Goal: Transaction & Acquisition: Purchase product/service

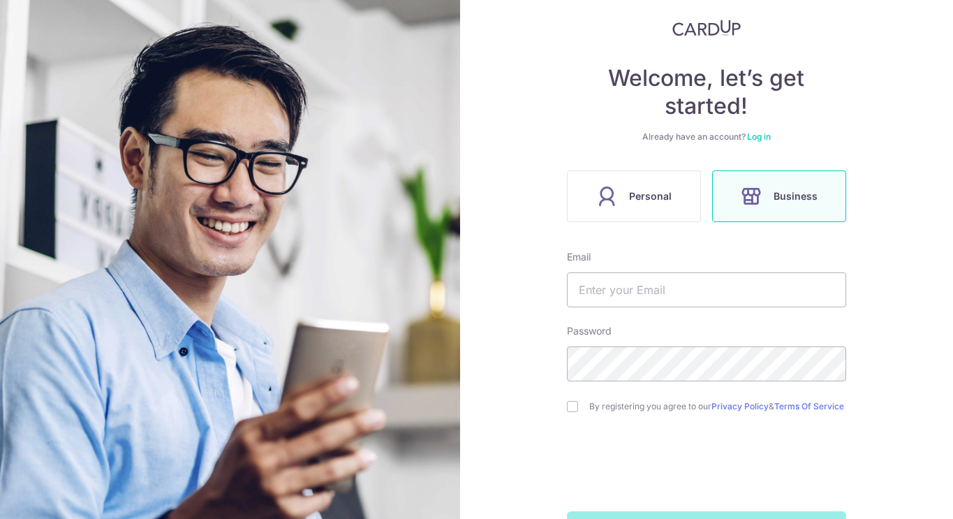
scroll to position [115, 0]
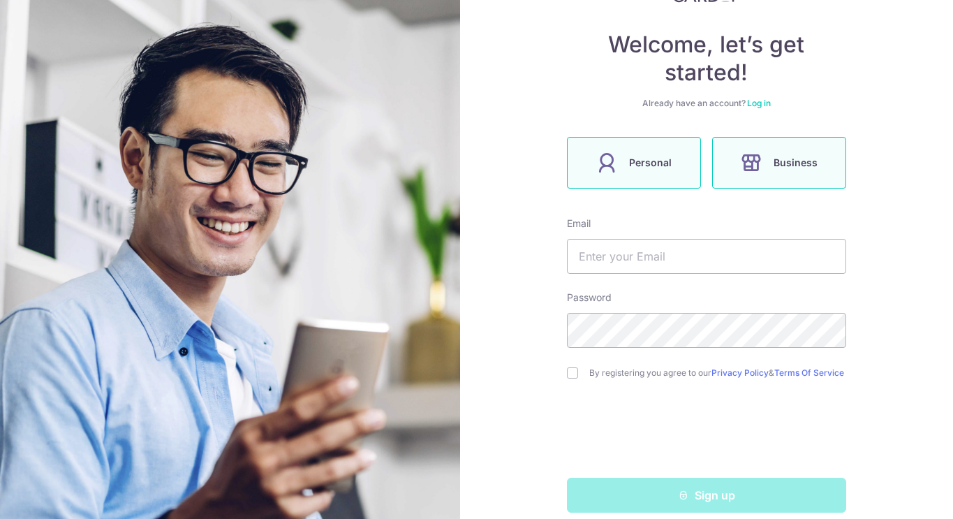
click at [637, 170] on span "Personal" at bounding box center [650, 162] width 43 height 17
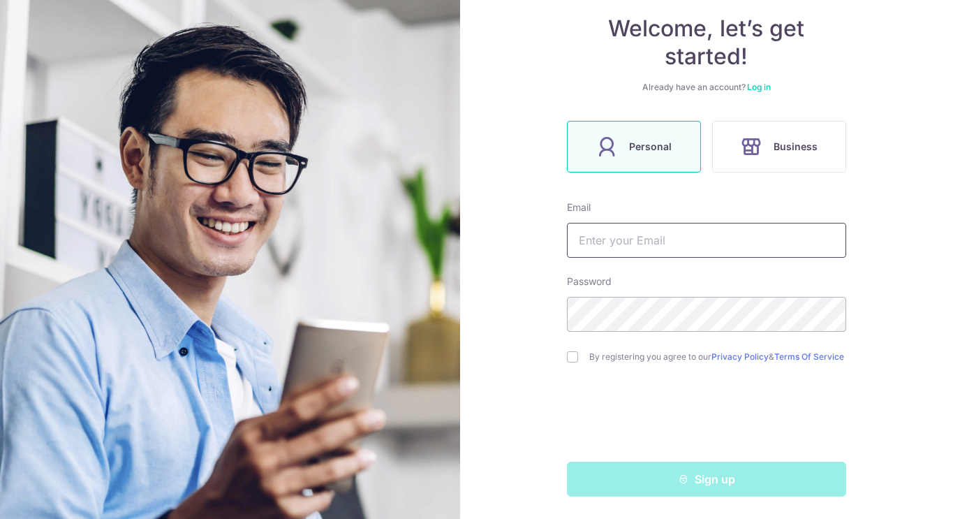
scroll to position [136, 0]
click at [698, 249] on input "text" at bounding box center [706, 240] width 279 height 35
type input "[PERSON_NAME][EMAIL_ADDRESS][PERSON_NAME][DOMAIN_NAME]"
click at [571, 351] on input "checkbox" at bounding box center [572, 356] width 11 height 11
checkbox input "true"
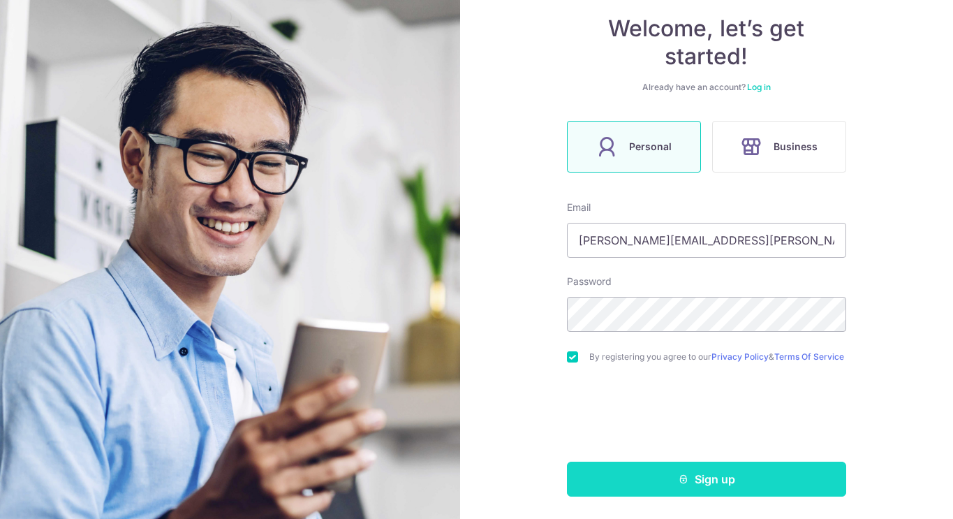
click at [672, 488] on button "Sign up" at bounding box center [706, 479] width 279 height 35
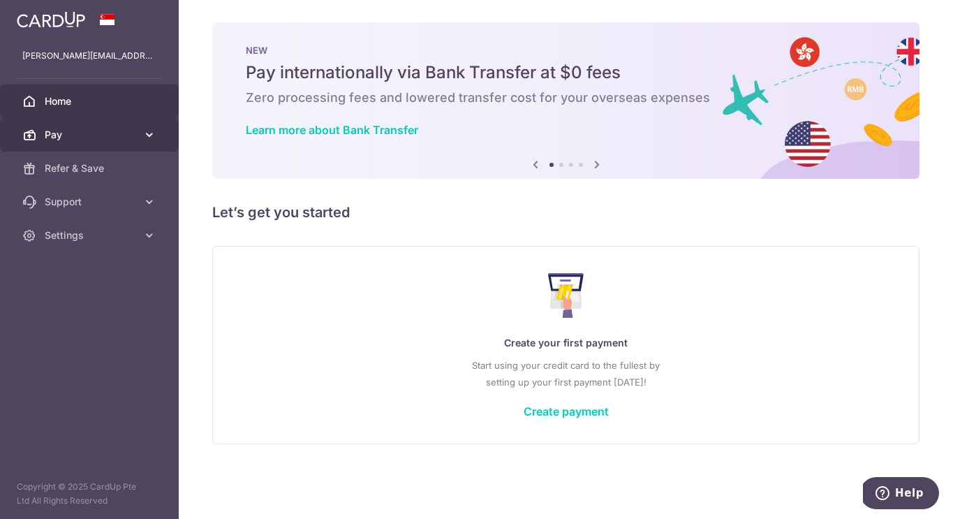
click at [76, 122] on link "Pay" at bounding box center [89, 135] width 179 height 34
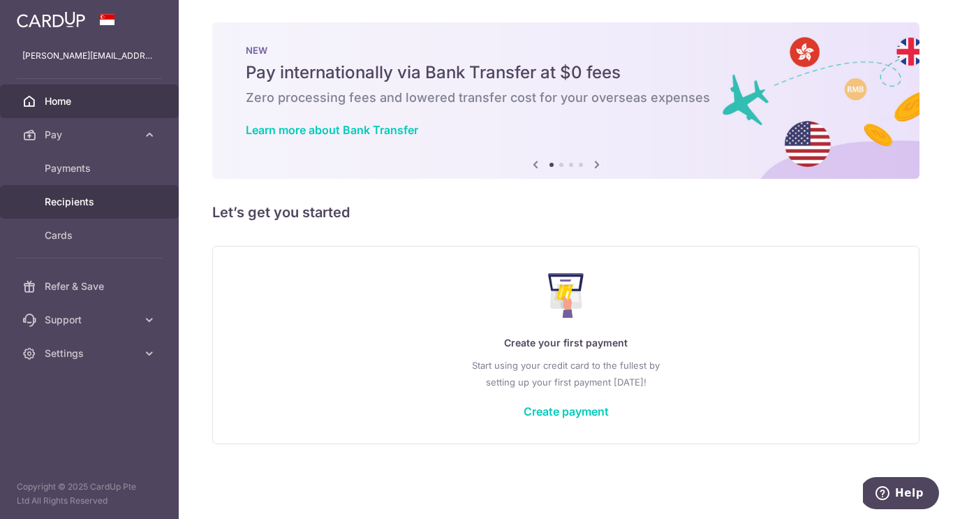
click at [80, 200] on span "Recipients" at bounding box center [91, 202] width 92 height 14
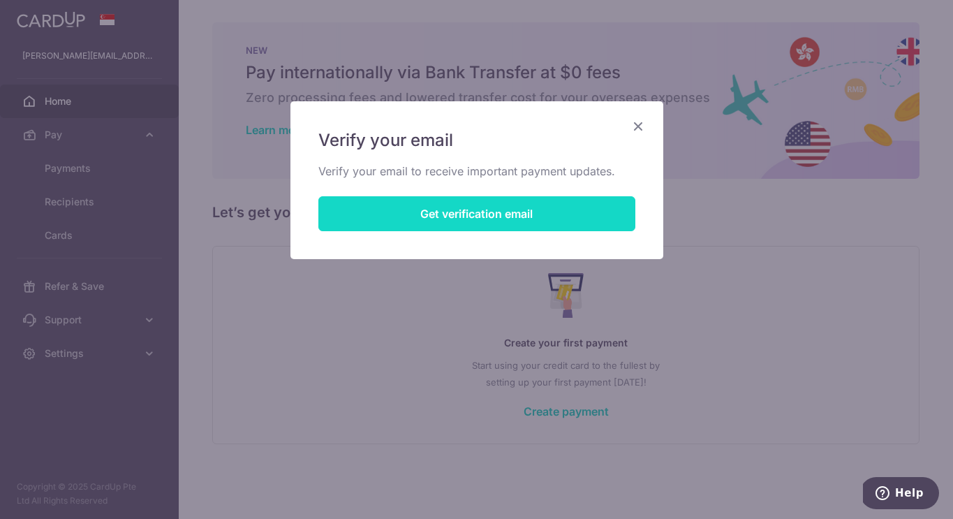
click at [489, 216] on button "Get verification email" at bounding box center [476, 213] width 317 height 35
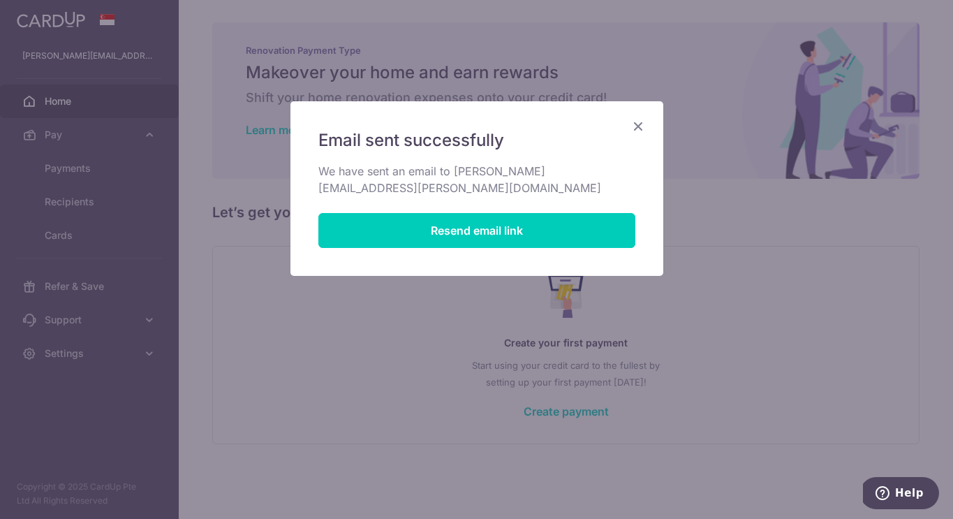
click at [636, 126] on icon "Close" at bounding box center [638, 125] width 17 height 17
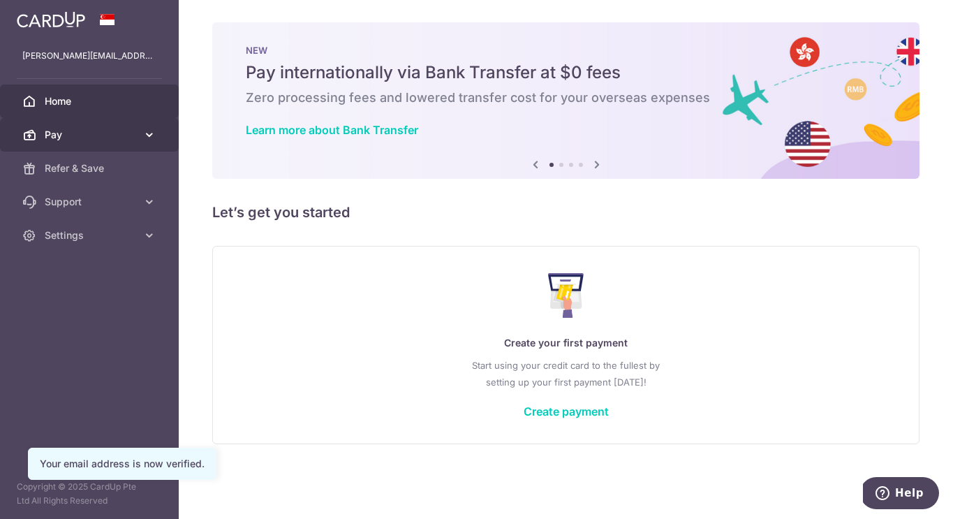
click at [68, 129] on span "Pay" at bounding box center [91, 135] width 92 height 14
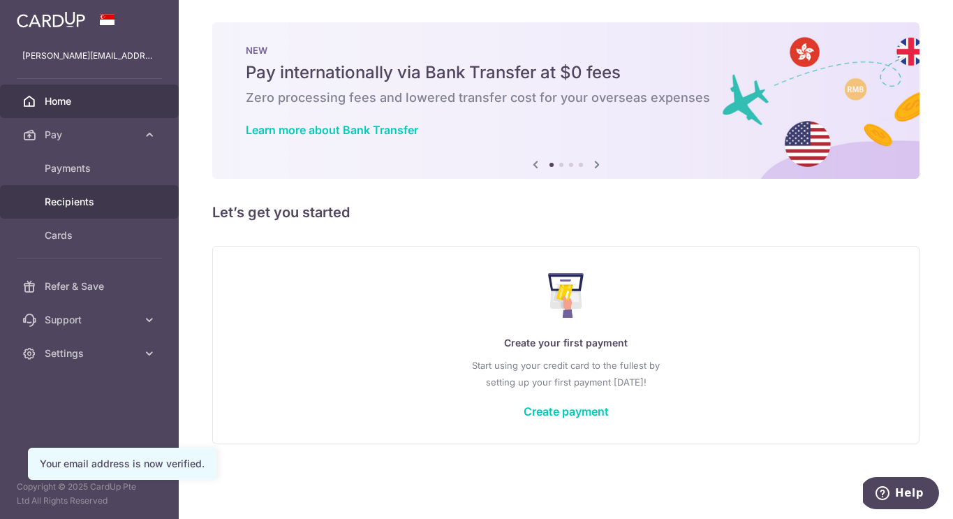
click at [92, 201] on span "Recipients" at bounding box center [91, 202] width 92 height 14
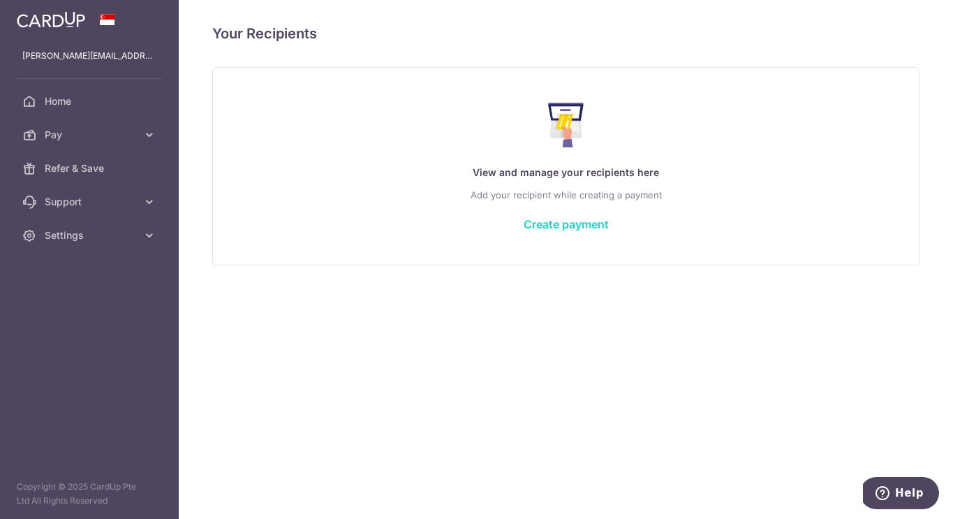
click at [591, 224] on link "Create payment" at bounding box center [566, 224] width 85 height 14
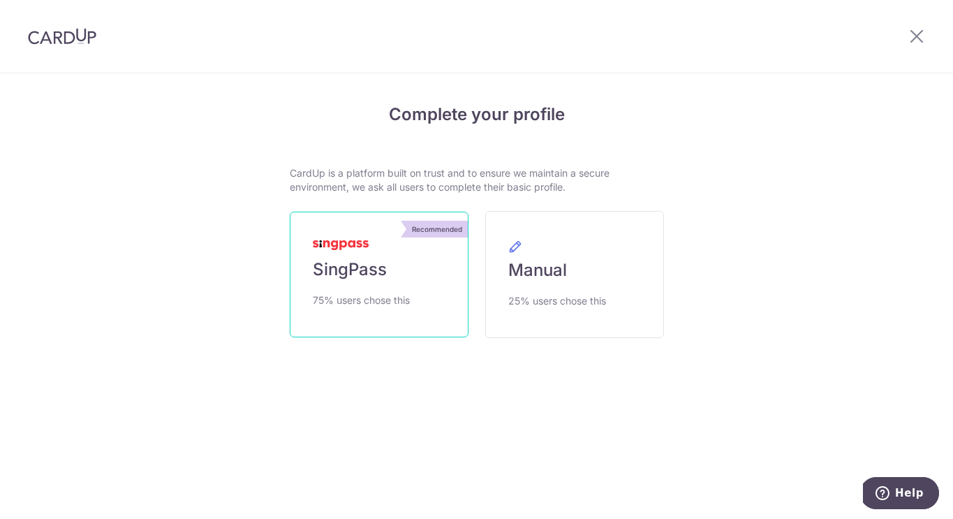
click at [383, 289] on link "Recommended SingPass 75% users chose this" at bounding box center [379, 275] width 179 height 126
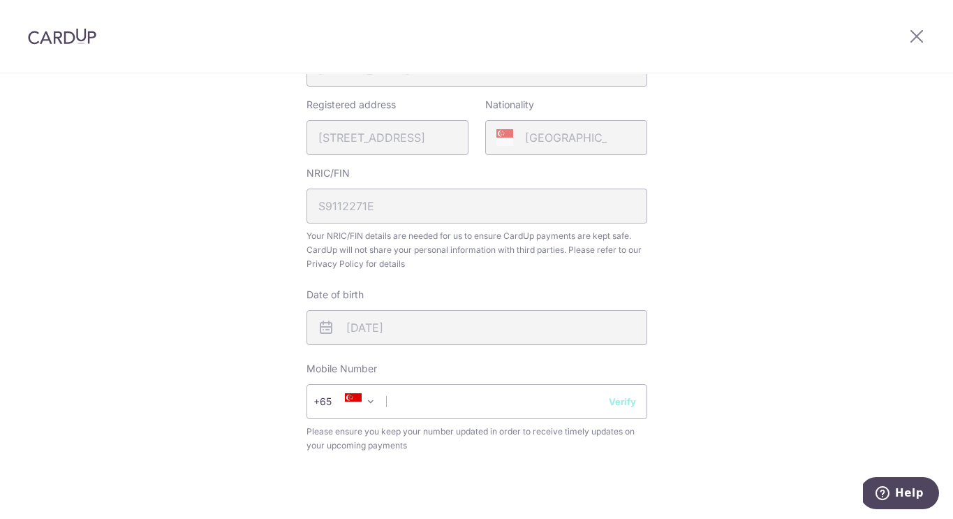
scroll to position [402, 0]
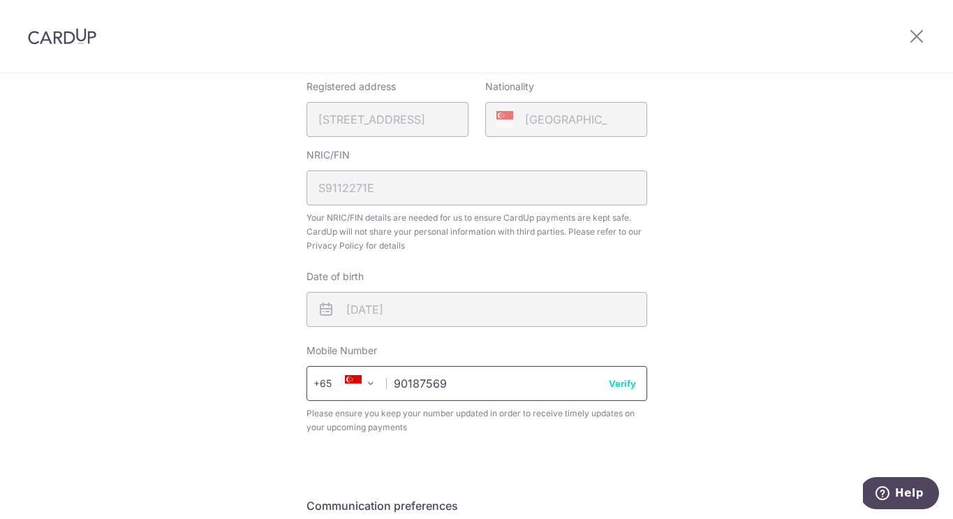
type input "90187569"
click at [749, 351] on div "Review your details Your Details Please provide your full name as per your NRIC…" at bounding box center [476, 181] width 953 height 1017
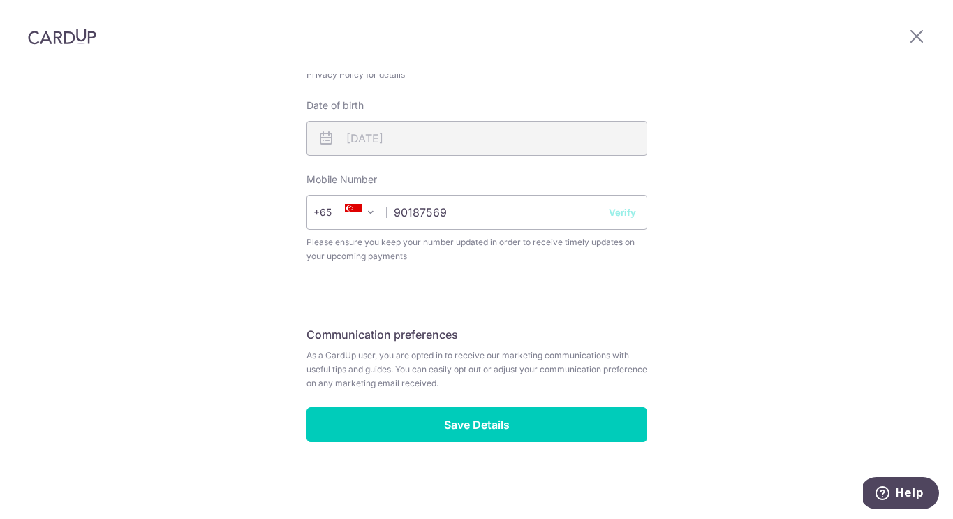
scroll to position [573, 0]
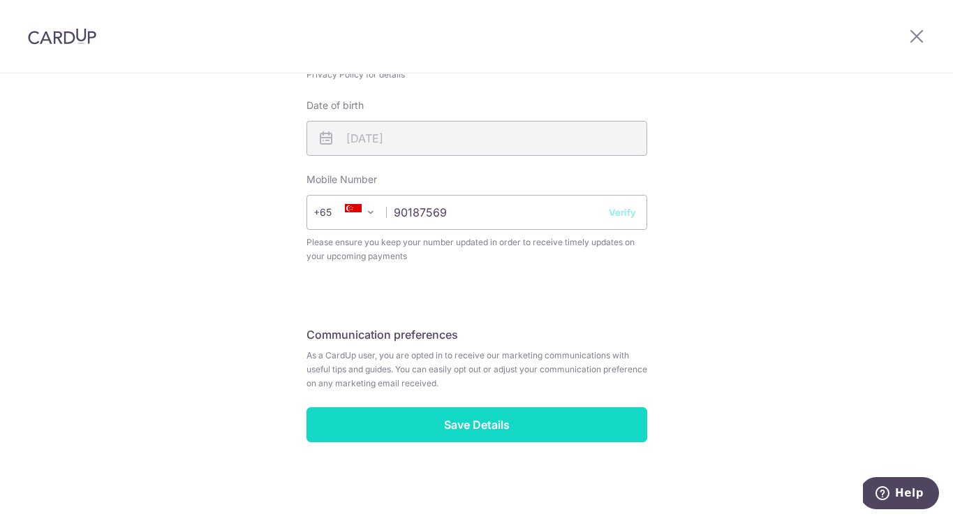
click at [550, 436] on input "Save Details" at bounding box center [477, 424] width 341 height 35
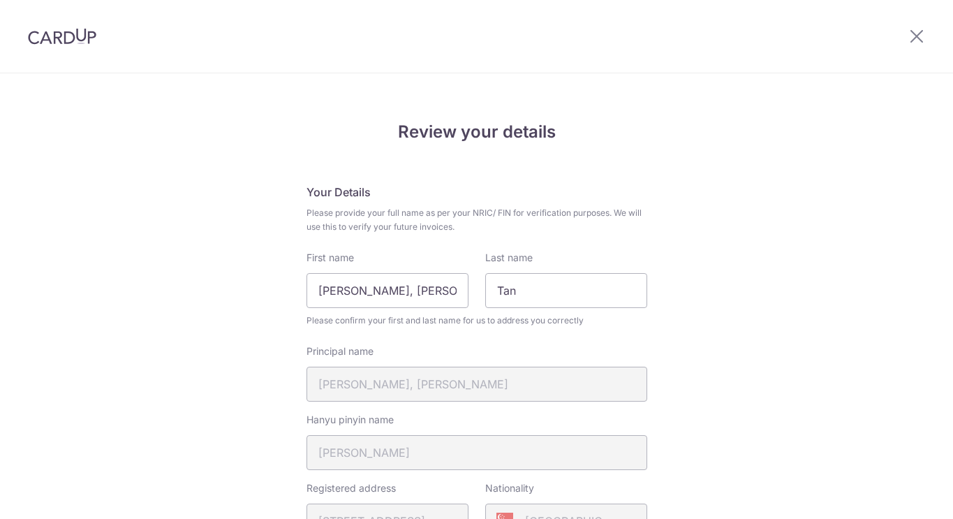
scroll to position [592, 0]
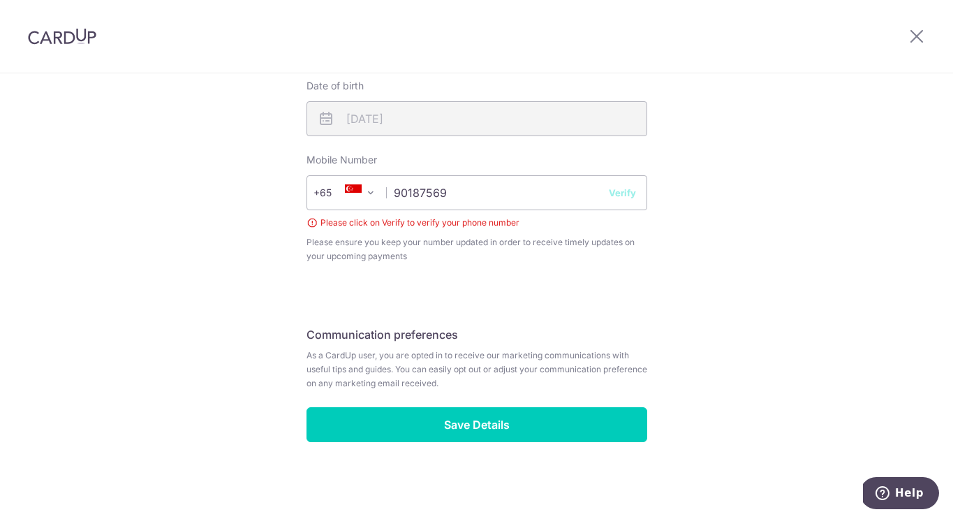
click at [618, 196] on button "Verify" at bounding box center [622, 193] width 27 height 14
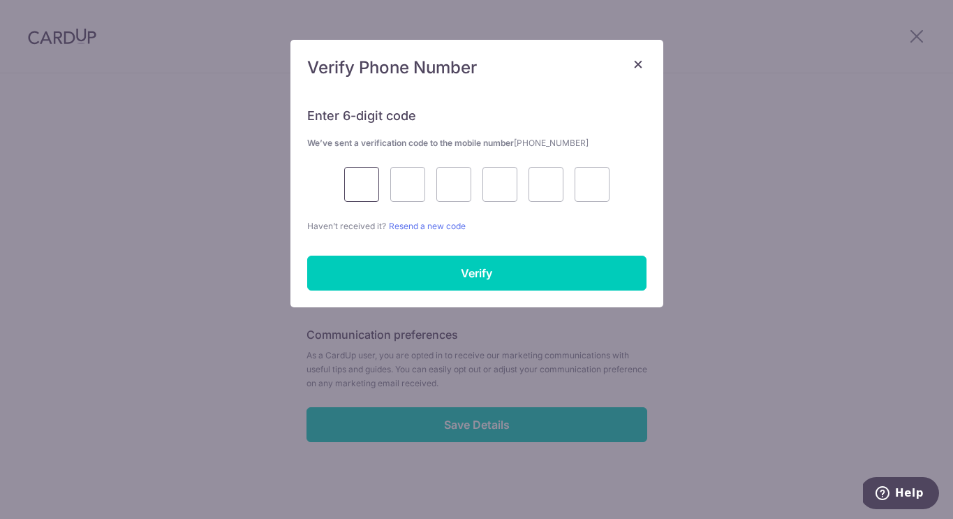
drag, startPoint x: 384, startPoint y: 190, endPoint x: 376, endPoint y: 191, distance: 7.7
click at [383, 190] on div at bounding box center [476, 184] width 339 height 35
click at [375, 190] on input "text" at bounding box center [361, 184] width 35 height 35
type input "1"
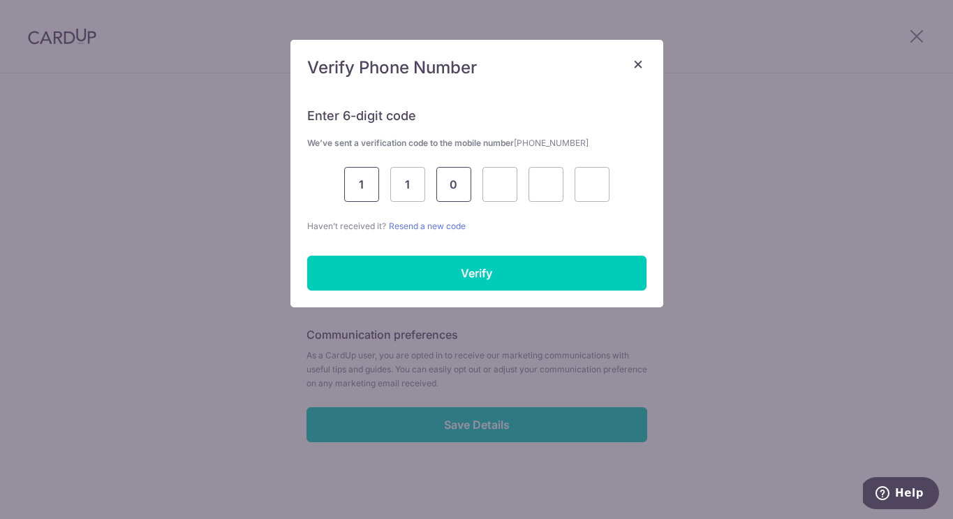
type input "0"
type input "2"
click at [459, 295] on div "Enter 6-digit code We’ve sent a verification code to the mobile number +6590187…" at bounding box center [476, 199] width 373 height 216
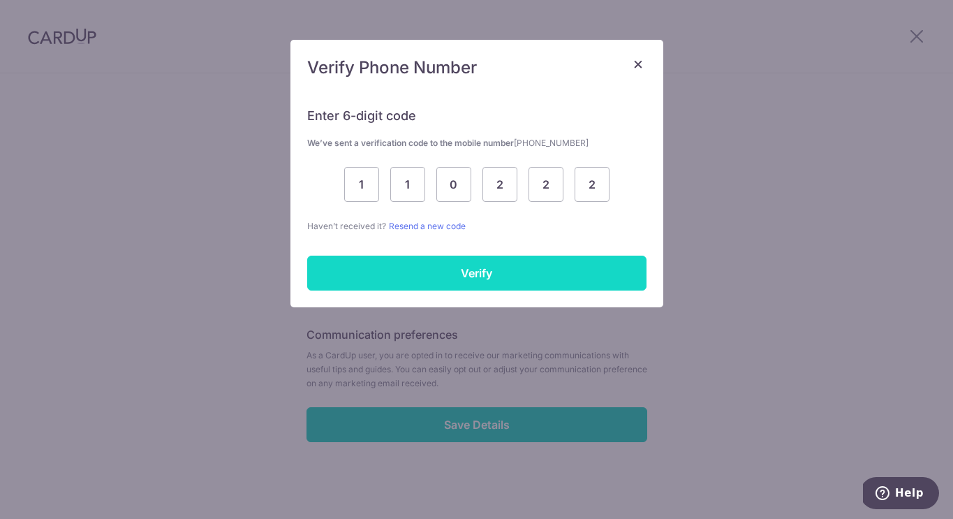
click at [473, 280] on input "Verify" at bounding box center [476, 273] width 339 height 35
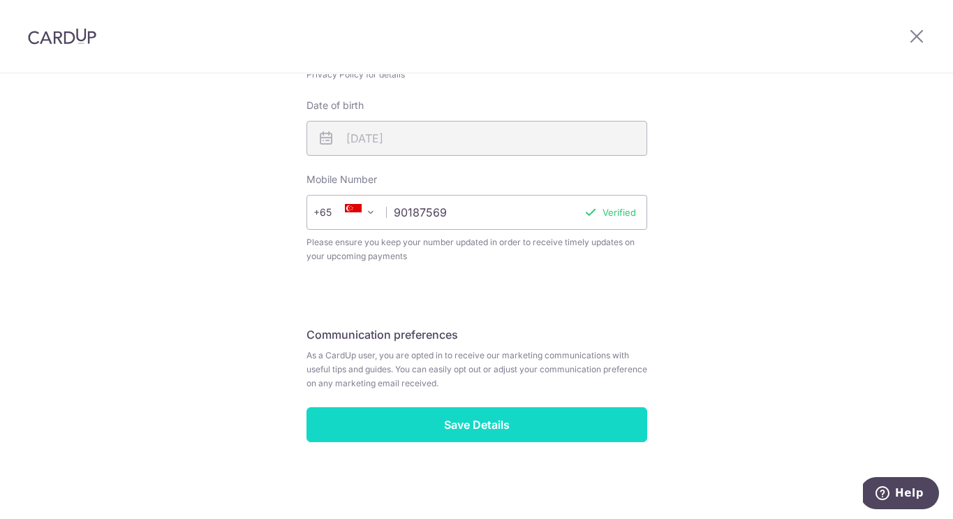
click at [498, 419] on input "Save Details" at bounding box center [477, 424] width 341 height 35
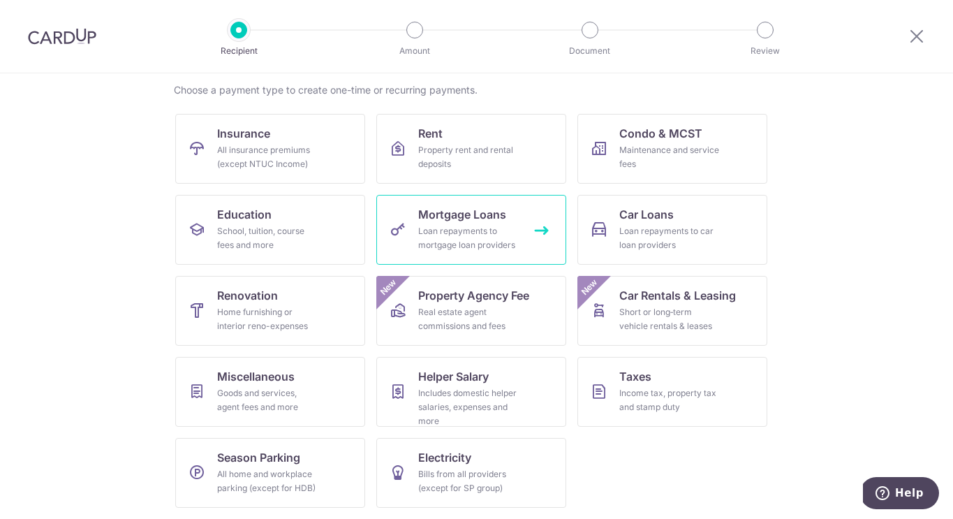
scroll to position [106, 0]
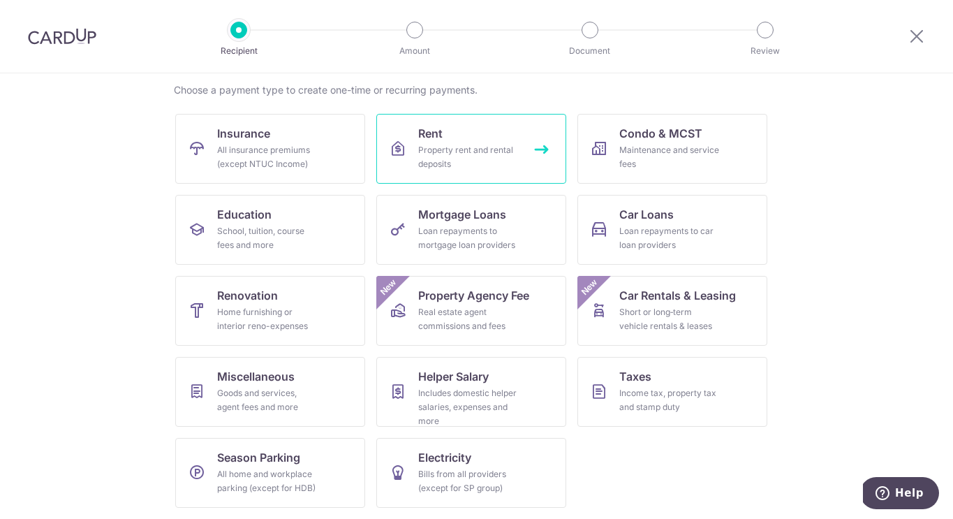
click at [460, 147] on div "Property rent and rental deposits" at bounding box center [468, 157] width 101 height 28
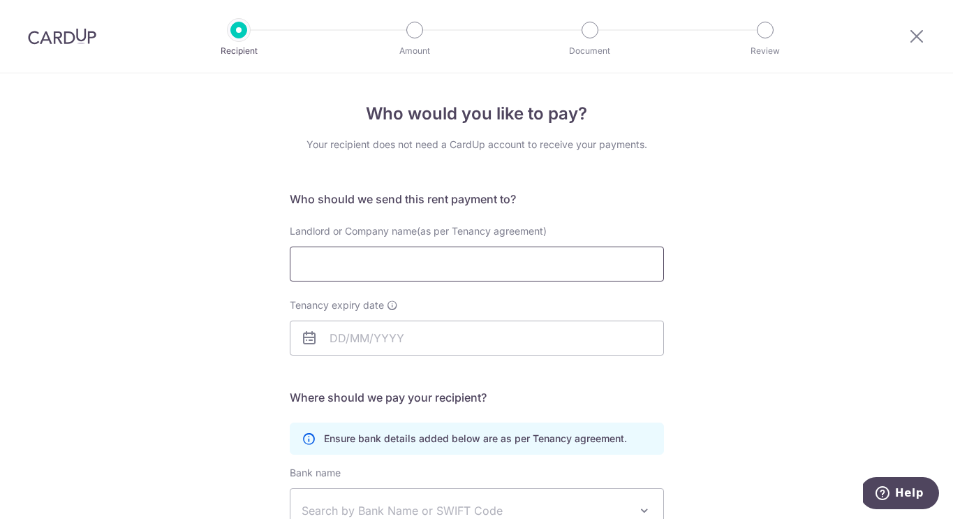
click at [501, 266] on input "Landlord or Company name(as per Tenancy agreement)" at bounding box center [477, 263] width 374 height 35
type input "Cherry Park Rentco Limited"
click at [505, 337] on input "Tenancy expiry date" at bounding box center [477, 338] width 374 height 35
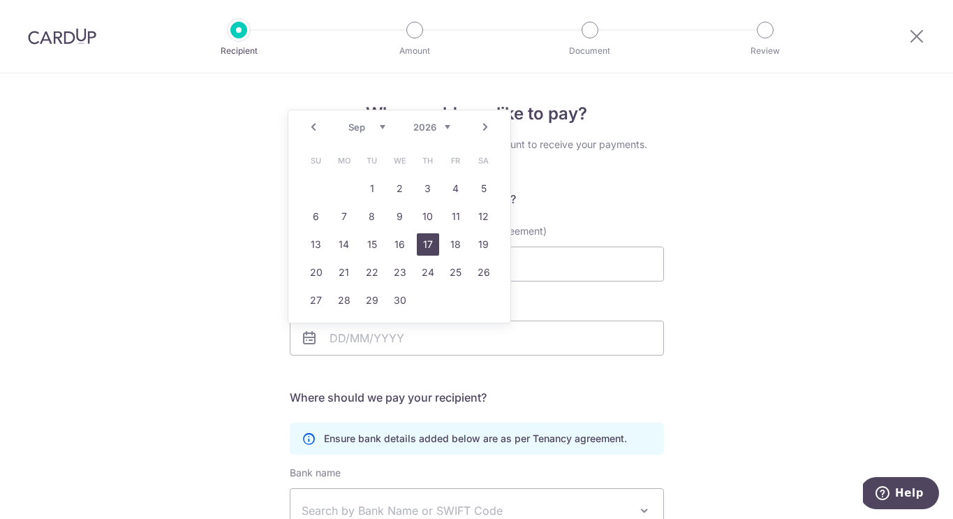
click at [430, 244] on link "17" at bounding box center [428, 244] width 22 height 22
type input "17/09/2026"
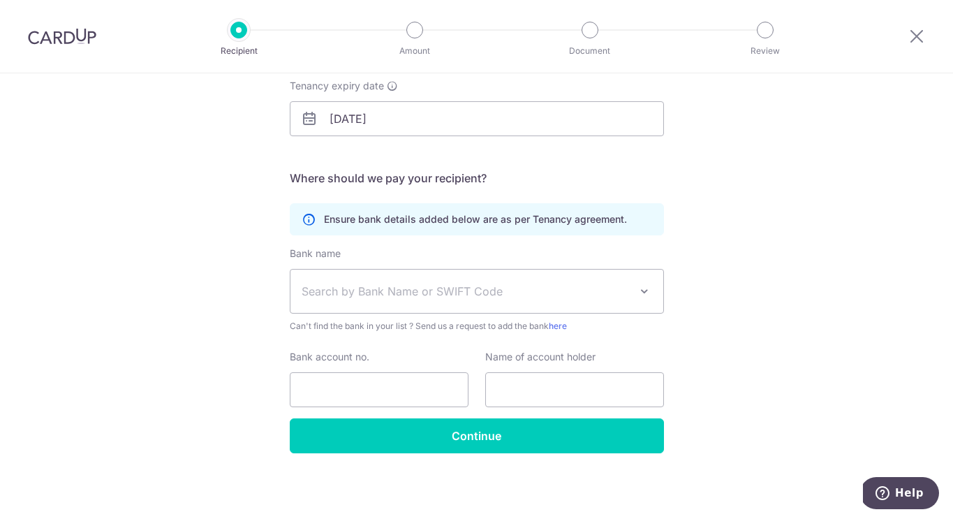
scroll to position [219, 0]
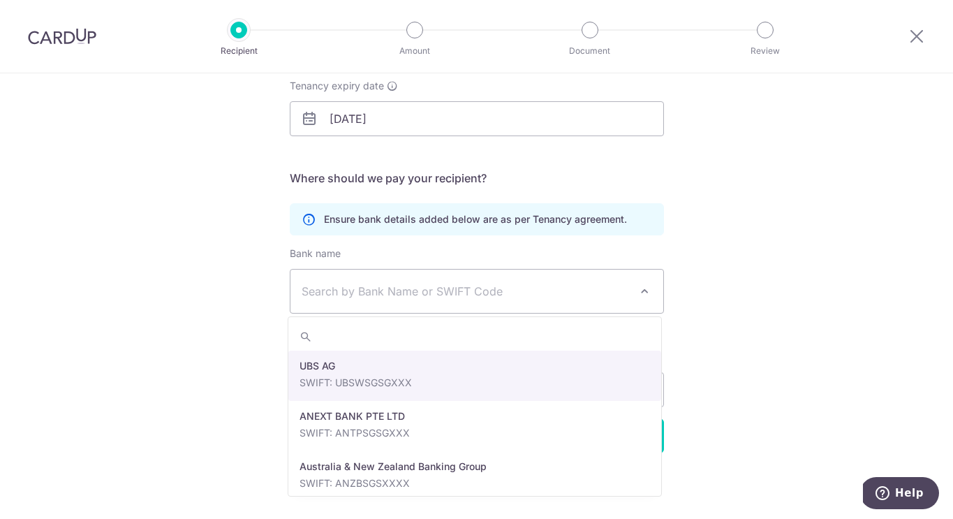
click at [528, 292] on span "Search by Bank Name or SWIFT Code" at bounding box center [466, 291] width 328 height 17
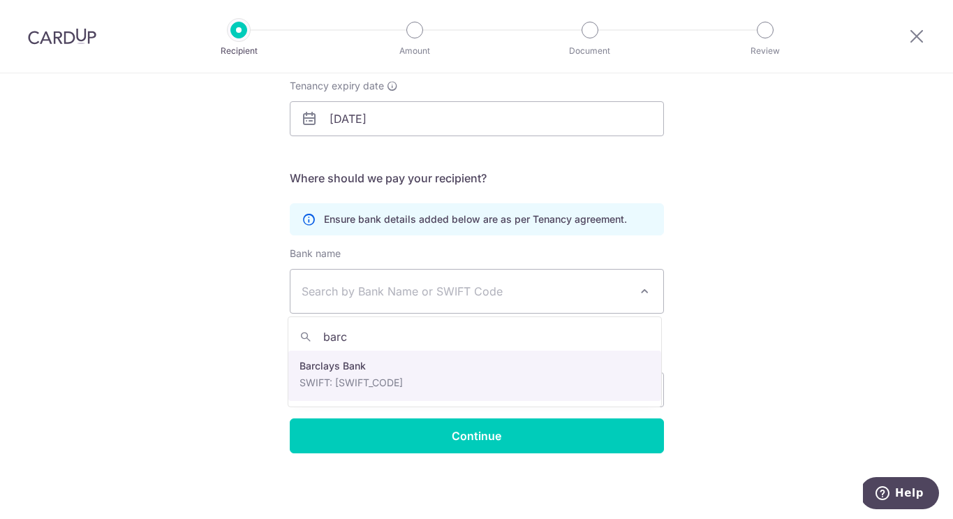
type input "barc"
select select "22539"
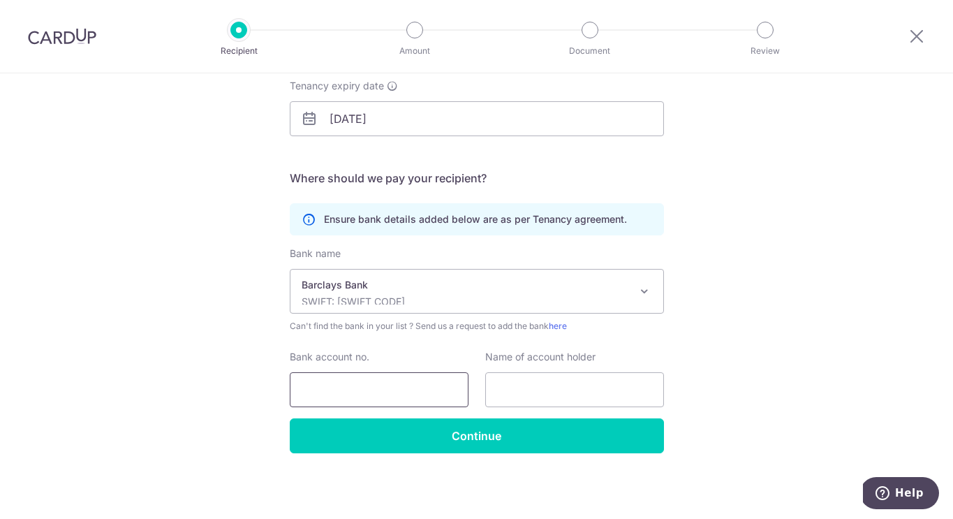
click at [413, 392] on input "Bank account no." at bounding box center [379, 389] width 179 height 35
paste input "03594203"
type input "03594203"
click at [572, 391] on input "text" at bounding box center [574, 389] width 179 height 35
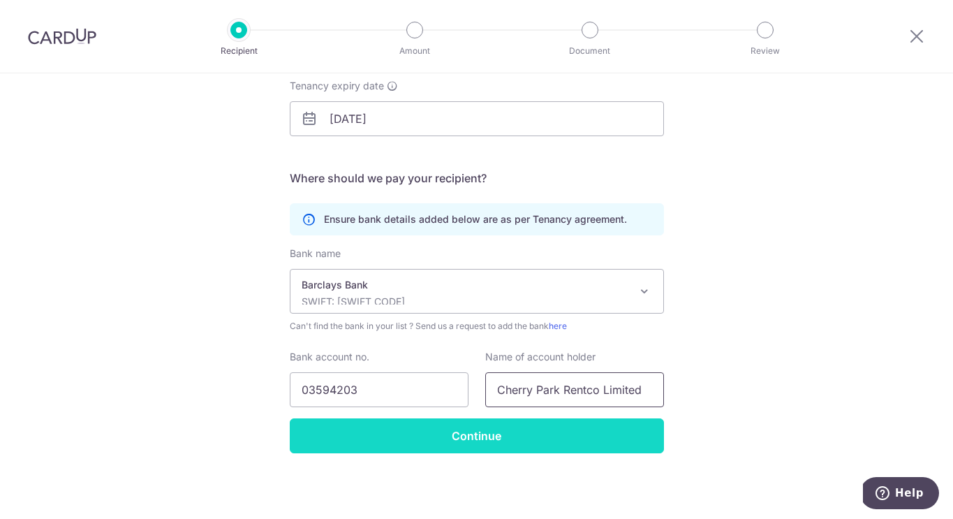
type input "Cherry Park Rentco Limited"
click at [508, 439] on input "Continue" at bounding box center [477, 435] width 374 height 35
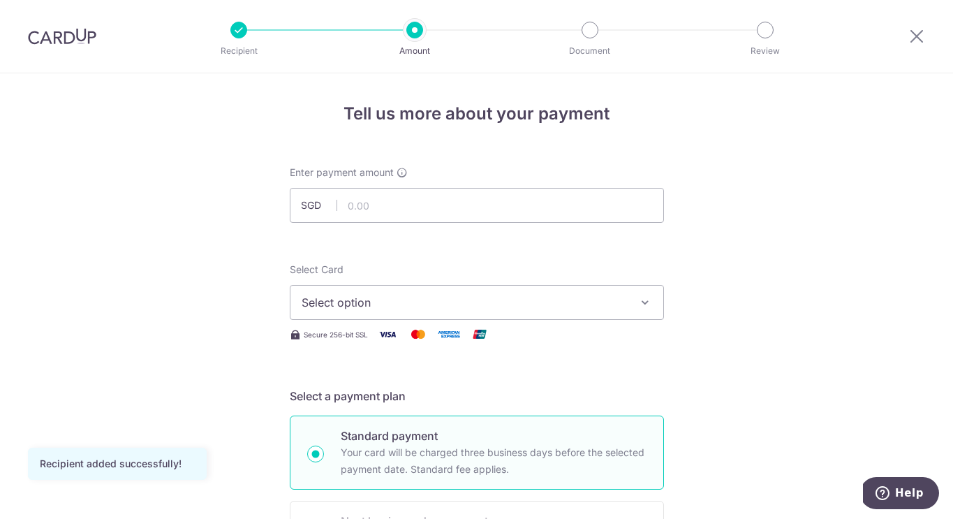
click at [311, 206] on span "SGD" at bounding box center [319, 205] width 36 height 14
click at [324, 205] on span "SGD" at bounding box center [319, 205] width 36 height 14
click at [370, 205] on input "text" at bounding box center [477, 205] width 374 height 35
click at [313, 207] on span "SGD" at bounding box center [319, 205] width 36 height 14
click at [360, 205] on input "text" at bounding box center [477, 205] width 374 height 35
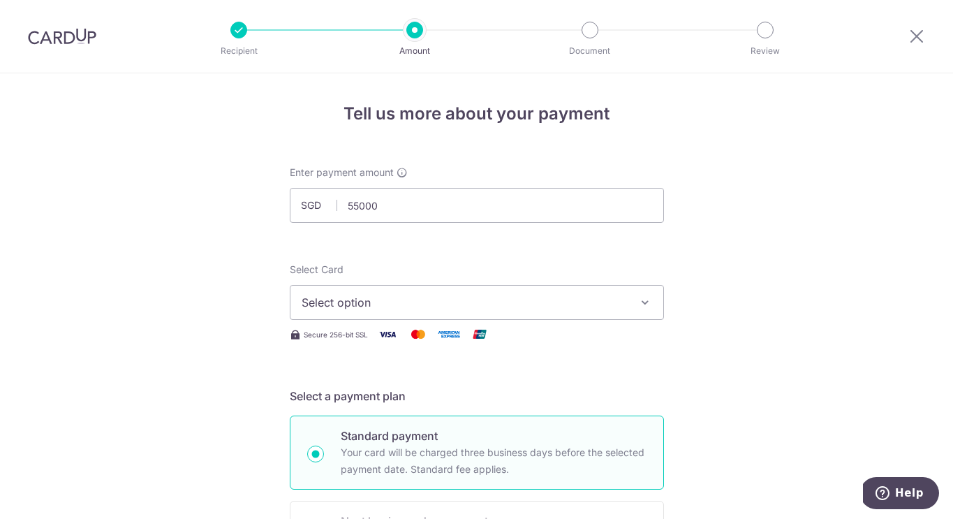
type input "55,000.00"
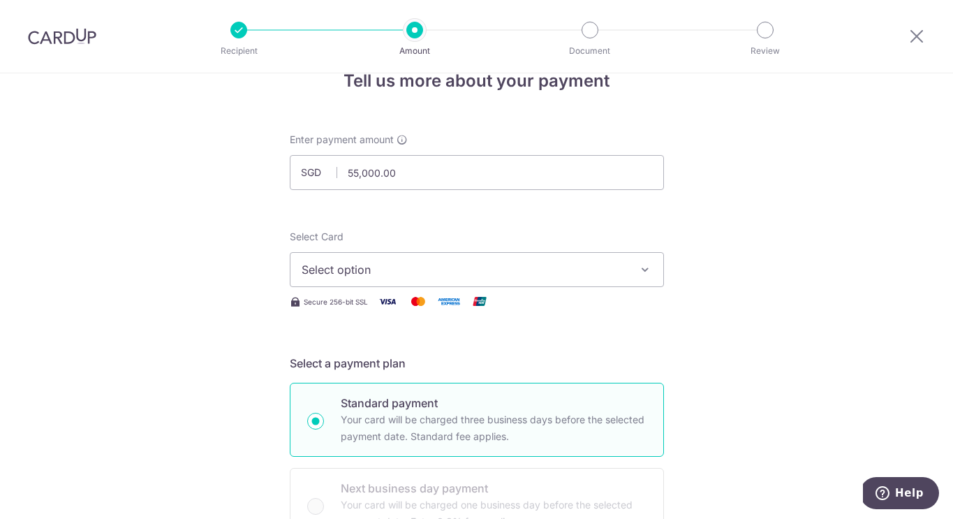
scroll to position [43, 0]
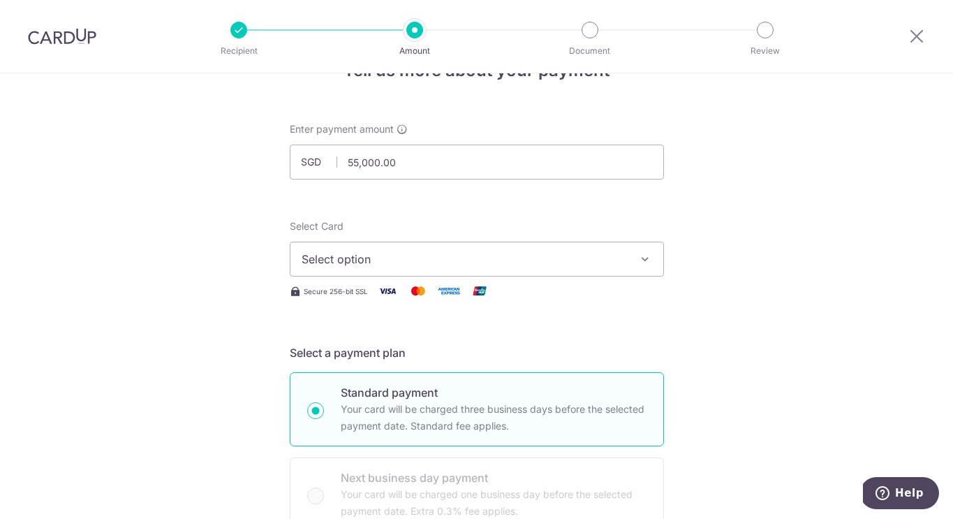
click at [596, 267] on span "Select option" at bounding box center [464, 259] width 325 height 17
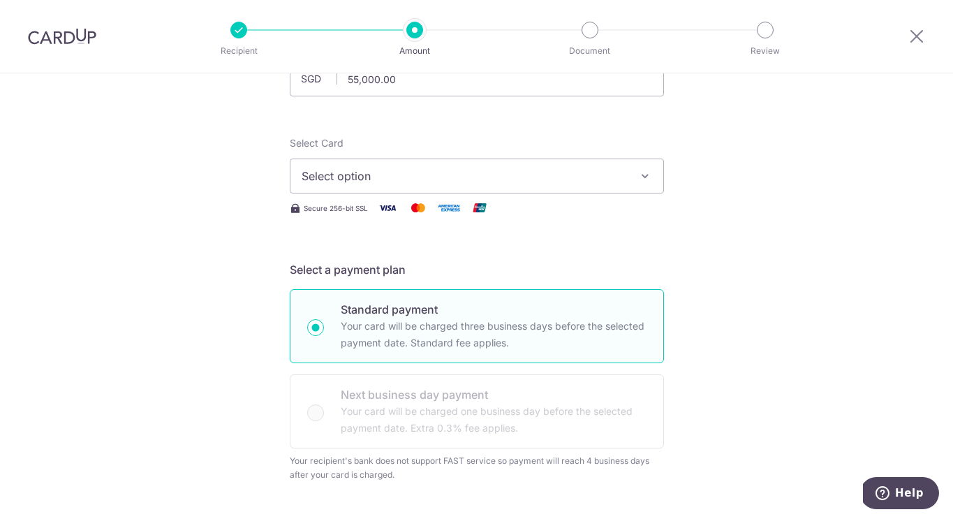
scroll to position [115, 0]
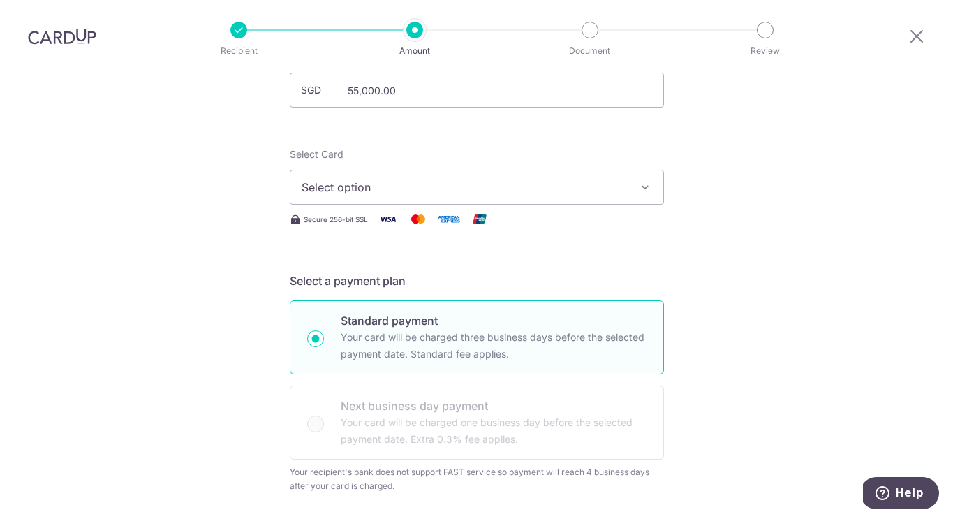
click at [515, 172] on button "Select option" at bounding box center [477, 187] width 374 height 35
click at [374, 223] on span "Add credit card" at bounding box center [489, 226] width 325 height 14
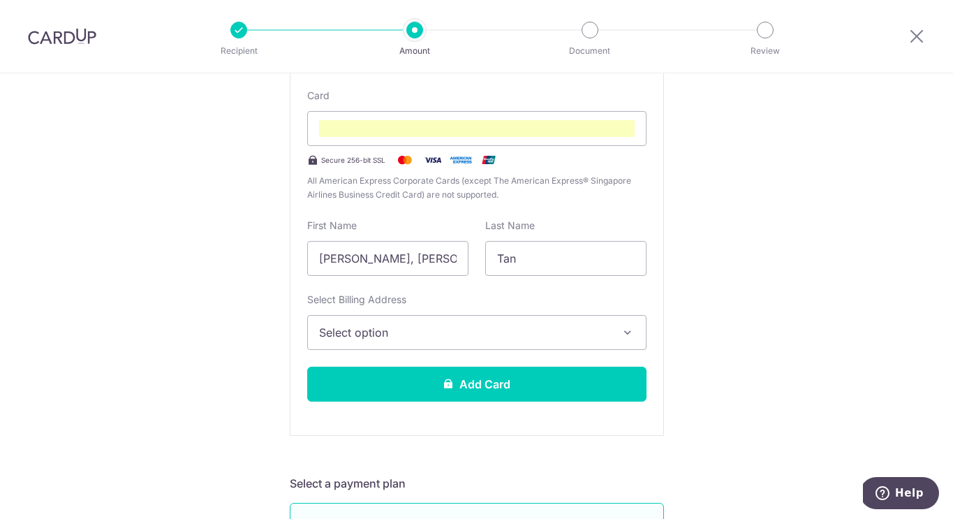
scroll to position [298, 0]
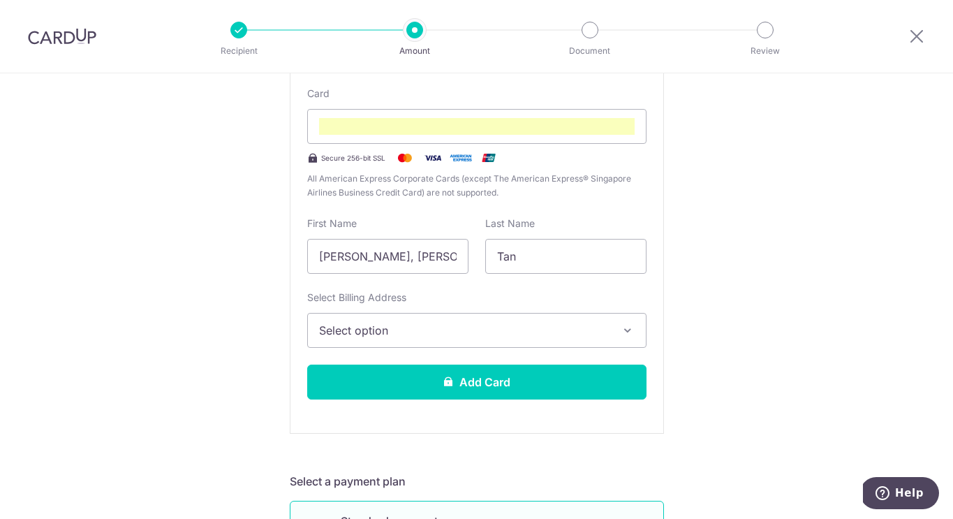
click at [508, 332] on span "Select option" at bounding box center [464, 330] width 290 height 17
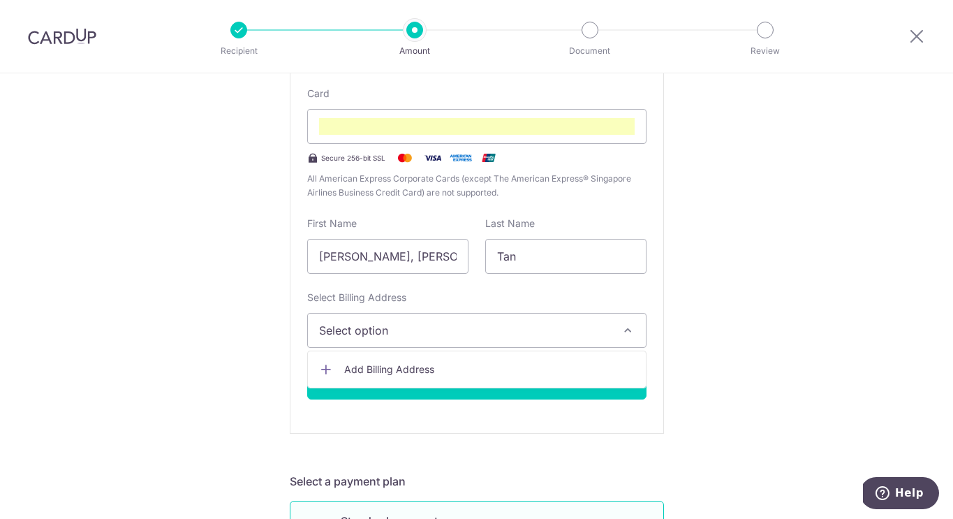
click at [492, 369] on span "Add Billing Address" at bounding box center [489, 369] width 290 height 14
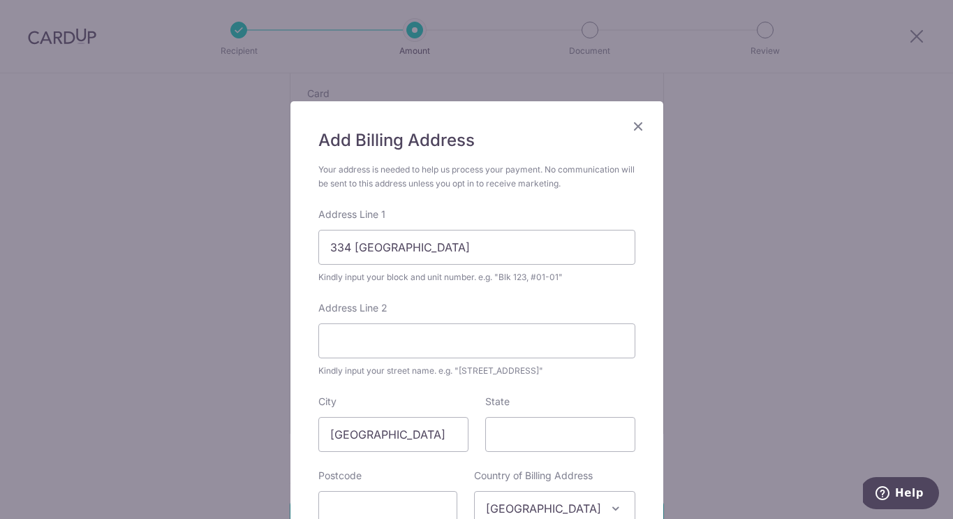
click at [739, 144] on div "Add Billing Address Your address is needed to help us process your payment. No …" at bounding box center [476, 259] width 953 height 519
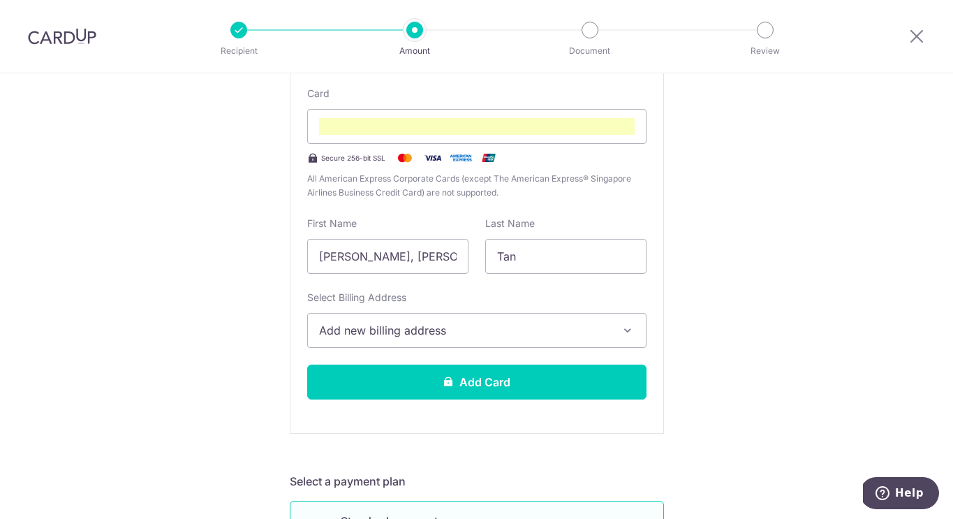
click at [522, 328] on span "Add new billing address" at bounding box center [464, 330] width 290 height 17
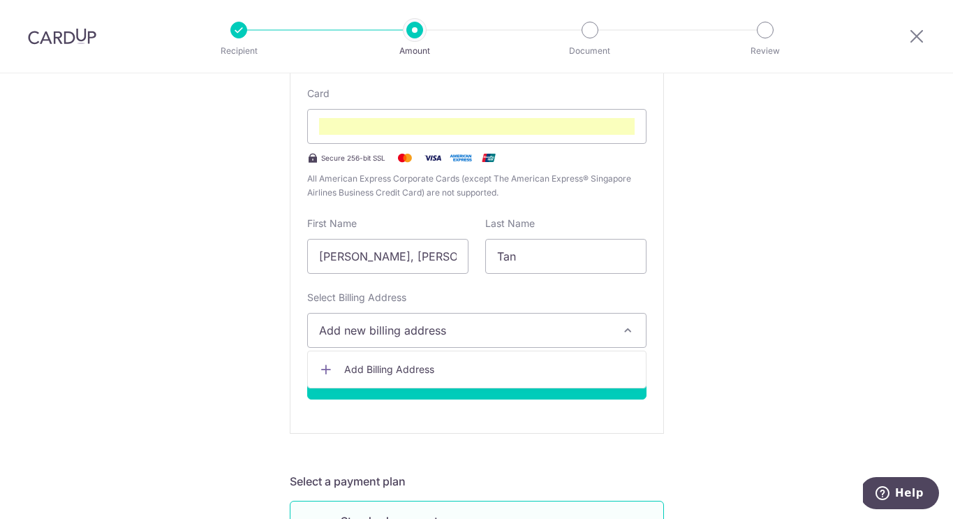
click at [520, 369] on span "Add Billing Address" at bounding box center [489, 369] width 290 height 14
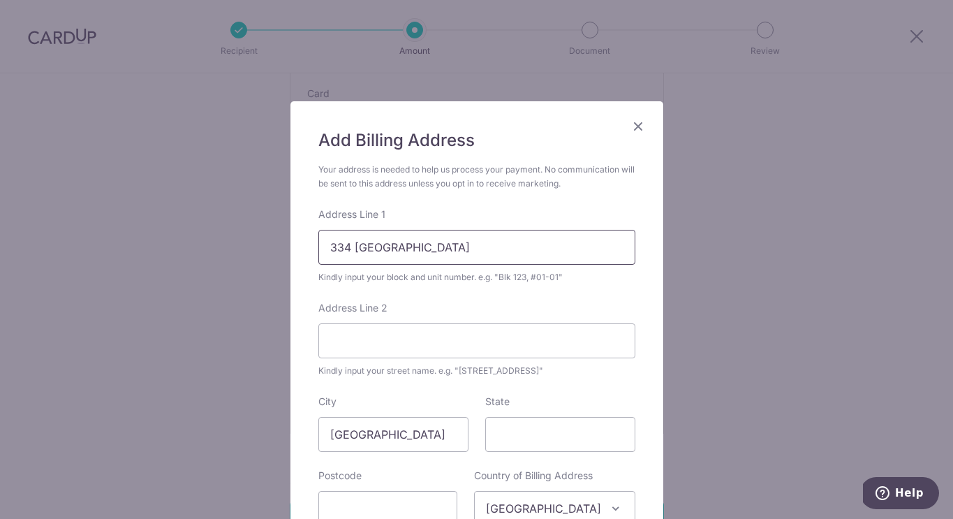
click at [425, 246] on input "334 Pasir Pan" at bounding box center [476, 247] width 317 height 35
click at [487, 248] on input "334 Pasir Panjang Road" at bounding box center [476, 247] width 317 height 35
type input "334 Pasir Panjang Road #01-15"
click at [468, 345] on input "Address Line 2" at bounding box center [476, 340] width 317 height 35
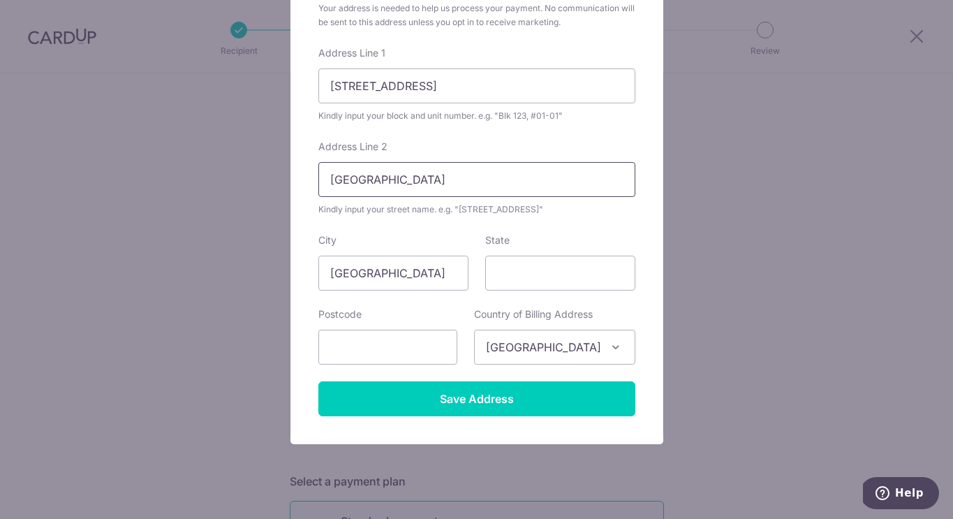
scroll to position [165, 0]
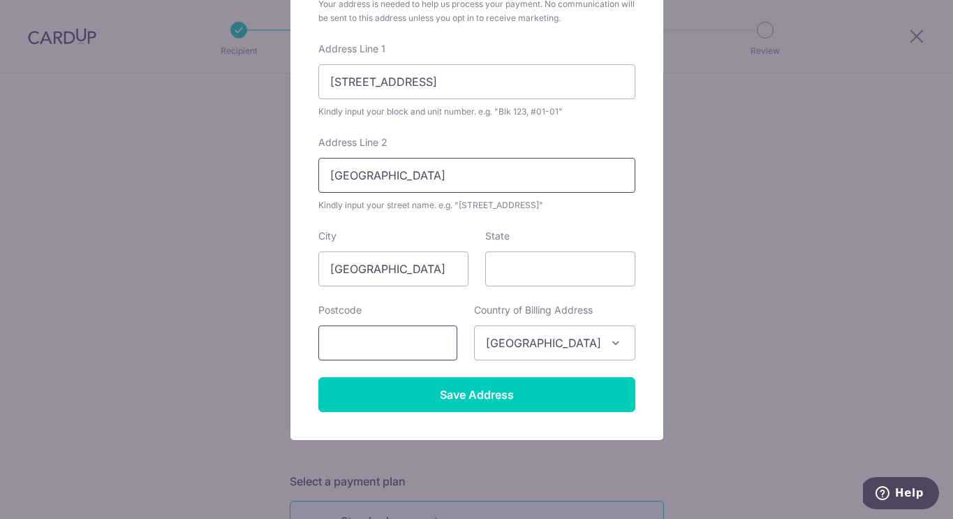
type input "Whitehaven"
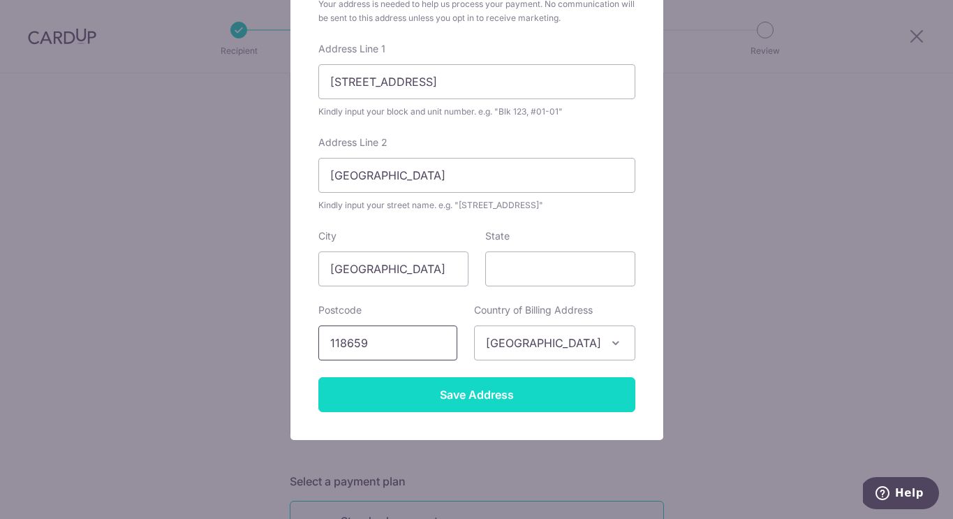
type input "118659"
click at [506, 394] on input "Save Address" at bounding box center [476, 394] width 317 height 35
click at [515, 395] on input "Save Address" at bounding box center [476, 394] width 317 height 35
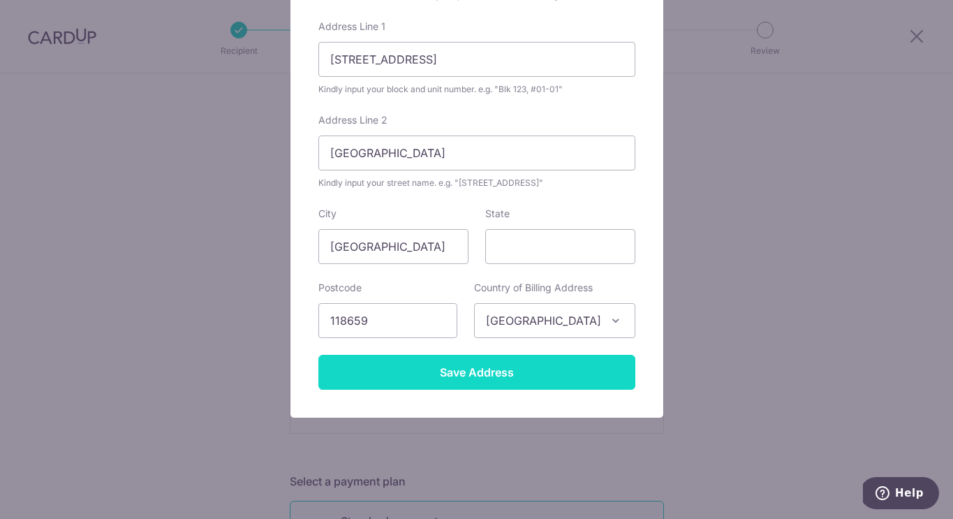
scroll to position [188, 0]
click at [506, 371] on input "Save Address" at bounding box center [476, 372] width 317 height 35
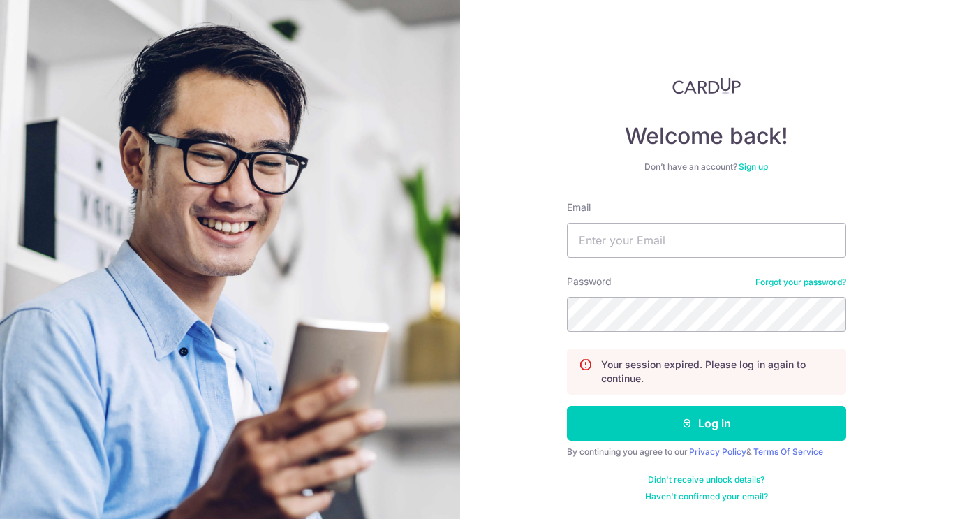
scroll to position [23, 0]
click at [576, 56] on div "Welcome back! Don’t have an account? Sign up Email Password Forgot your passwor…" at bounding box center [707, 259] width 494 height 519
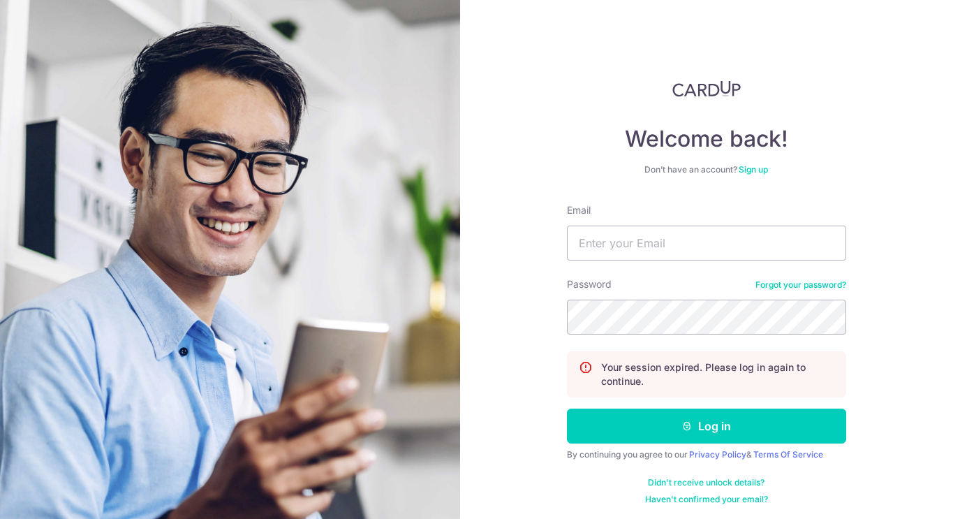
click at [824, 35] on div "Welcome back! Don’t have an account? Sign up Email Password Forgot your passwor…" at bounding box center [707, 259] width 494 height 519
